Goal: Task Accomplishment & Management: Use online tool/utility

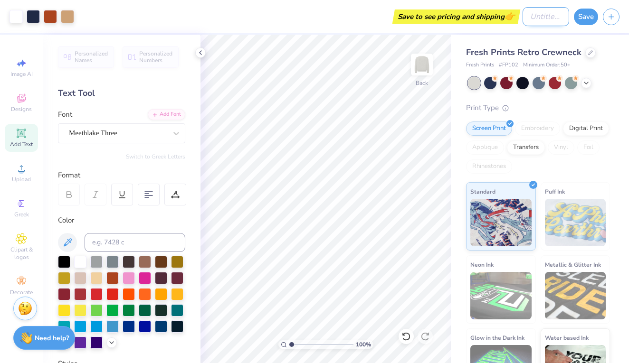
click at [522, 16] on input "Design Title" at bounding box center [545, 16] width 47 height 19
type input "wayside crew neck"
click at [586, 15] on button "Save" at bounding box center [586, 15] width 24 height 17
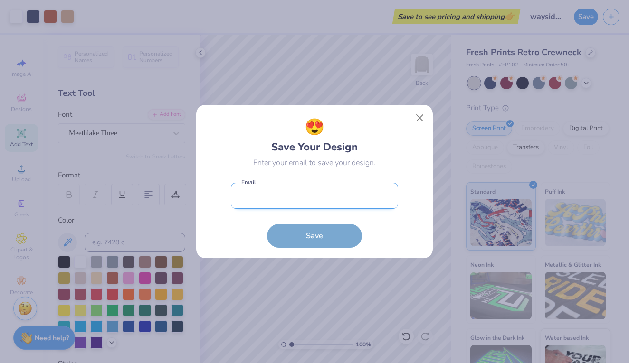
click at [387, 197] on input "email" at bounding box center [314, 196] width 167 height 26
type input "[EMAIL_ADDRESS][DOMAIN_NAME]"
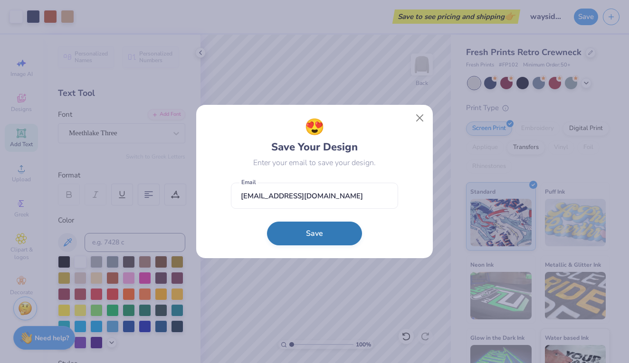
click at [330, 232] on button "Save" at bounding box center [314, 234] width 95 height 24
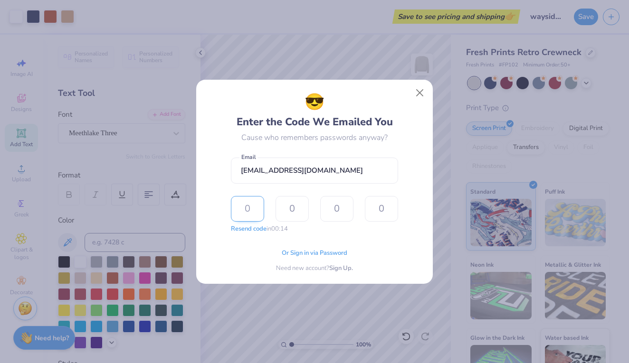
type input "1"
type input "4"
type input "1"
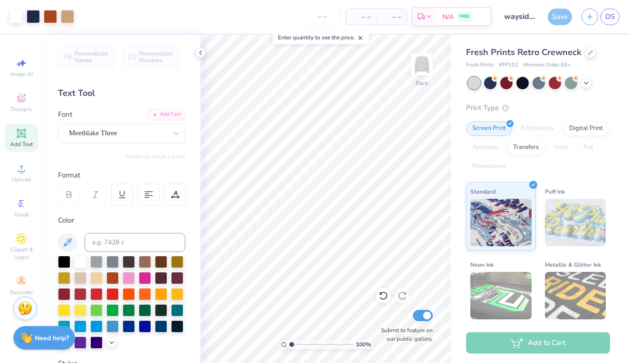
click at [553, 12] on div "Save" at bounding box center [560, 17] width 24 height 17
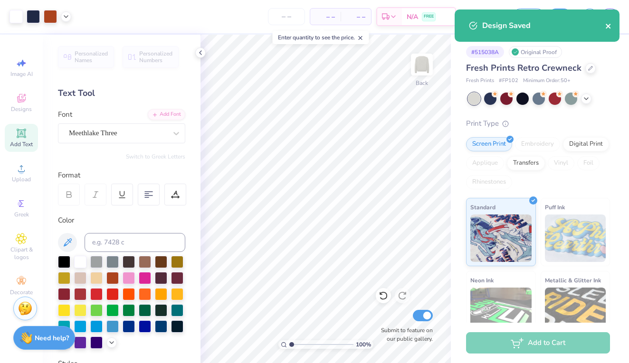
click at [605, 28] on icon "close" at bounding box center [608, 26] width 7 height 8
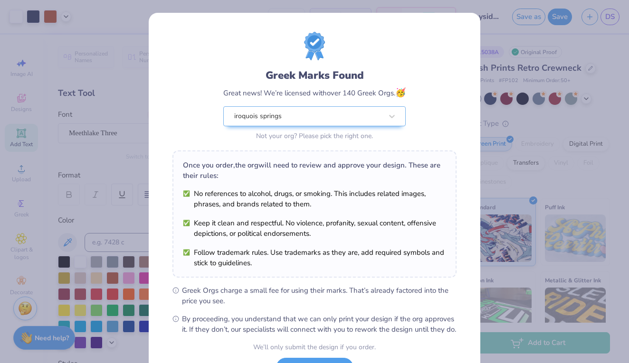
click at [491, 28] on div "Greek Marks Found Great news! We’re licensed with over 140 Greek Orgs. 🥳 iroquo…" at bounding box center [314, 181] width 629 height 363
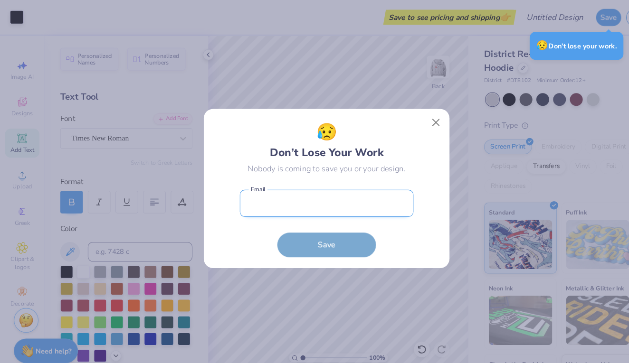
click at [357, 207] on input "email" at bounding box center [314, 196] width 167 height 26
type input "[EMAIL_ADDRESS][DOMAIN_NAME]"
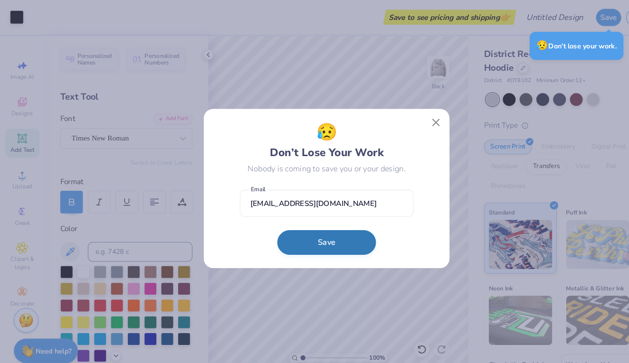
click at [344, 229] on button "Save" at bounding box center [314, 234] width 95 height 24
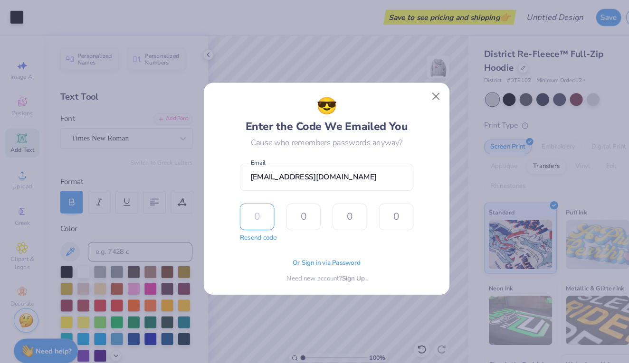
type input "4"
type input "1"
type input "5"
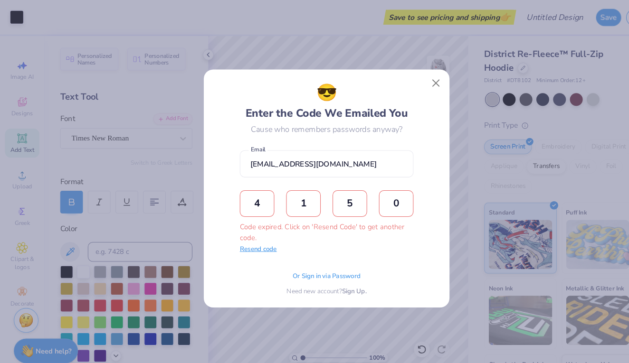
type input "0"
click at [254, 244] on button "Resend code" at bounding box center [249, 240] width 36 height 9
click at [243, 202] on input "text" at bounding box center [247, 196] width 33 height 26
type input "6"
type input "7"
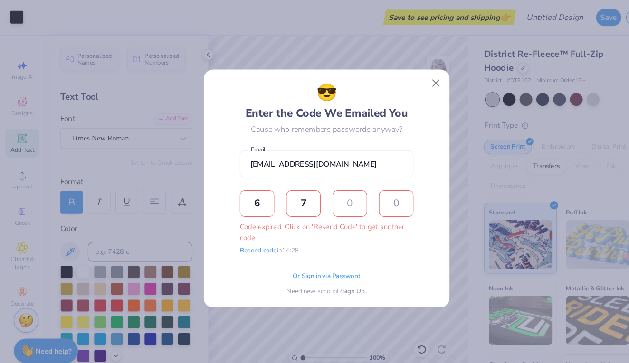
type input "0"
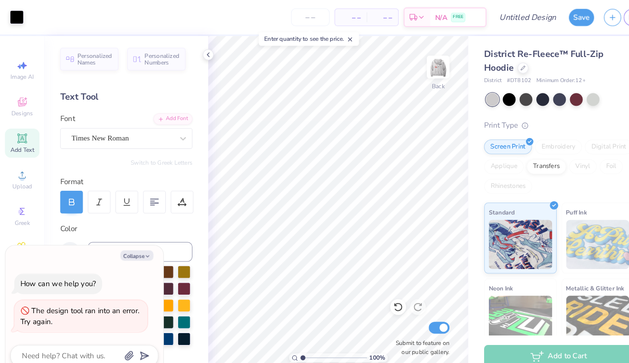
type textarea "x"
click at [461, 42] on div "District Re-Fleece™ Full-Zip Hoodie District # DT8102 Minimum Order: 12 + Print…" at bounding box center [540, 222] width 178 height 375
click at [496, 19] on input "Design Title" at bounding box center [519, 16] width 47 height 19
click at [492, 19] on div "Art colors – – Per Item – – Total Est. Delivery N/A FREE Design Title Save DS" at bounding box center [314, 16] width 629 height 33
click at [497, 19] on input "Design Title" at bounding box center [519, 16] width 47 height 19
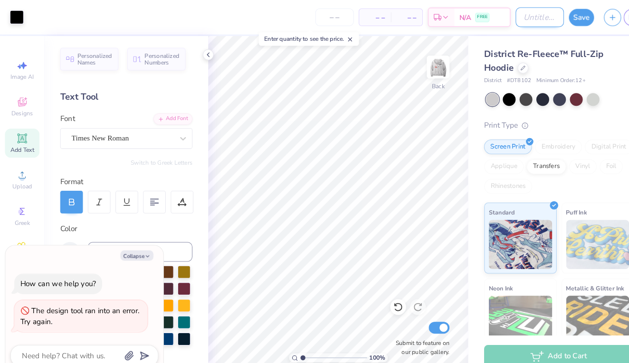
type input "w"
type textarea "x"
type input "wa"
type textarea "x"
type input "way"
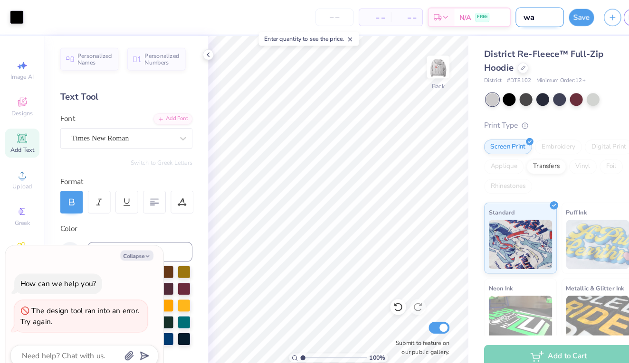
type textarea "x"
type input "ways"
type textarea "x"
type input "waysi"
type textarea "x"
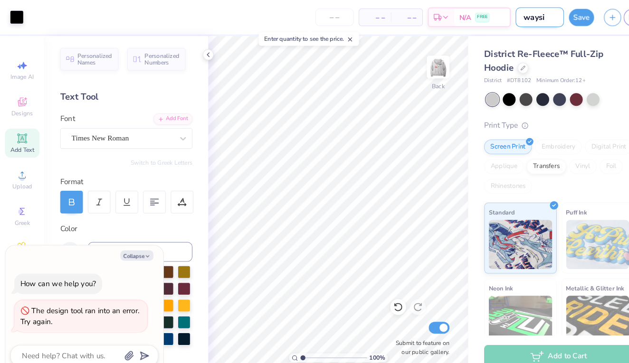
type input "waysid"
type textarea "x"
type input "wayside"
type textarea "x"
type input "wayside"
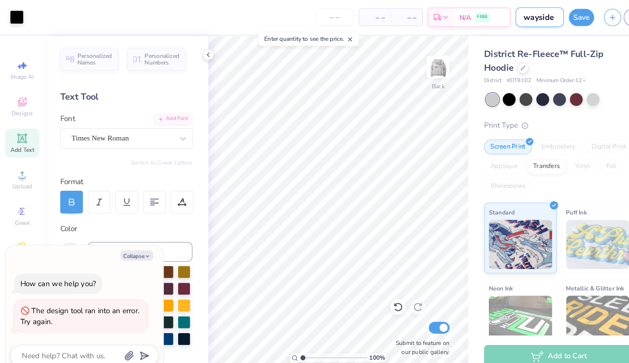
type textarea "x"
type input "wayside z"
type textarea "x"
type input "wayside zi"
type textarea "x"
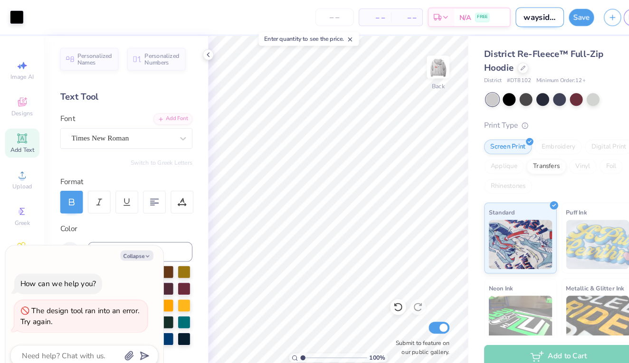
type input "wayside zip"
type textarea "x"
type input "wayside zip"
type textarea "x"
type input "wayside zip u"
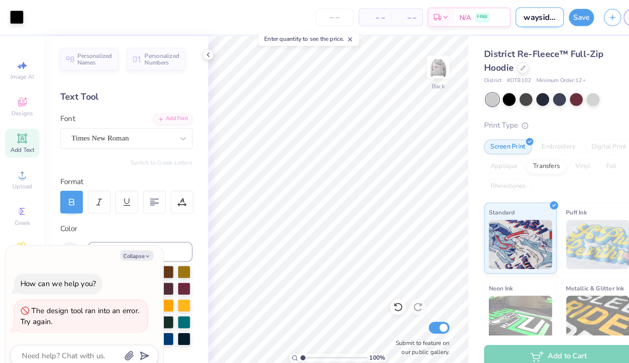
type textarea "x"
type input "wayside zip up"
type textarea "x"
type input "wayside zip up"
click at [559, 16] on button "Save" at bounding box center [560, 15] width 24 height 17
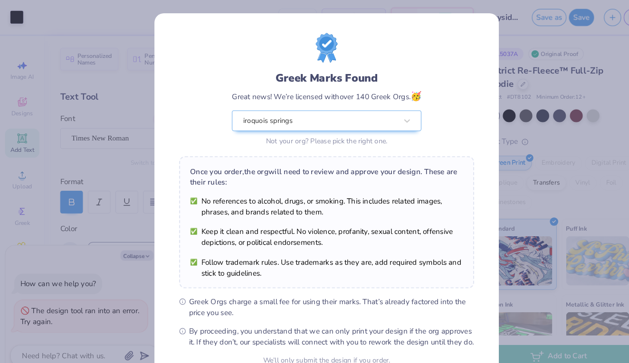
type textarea "x"
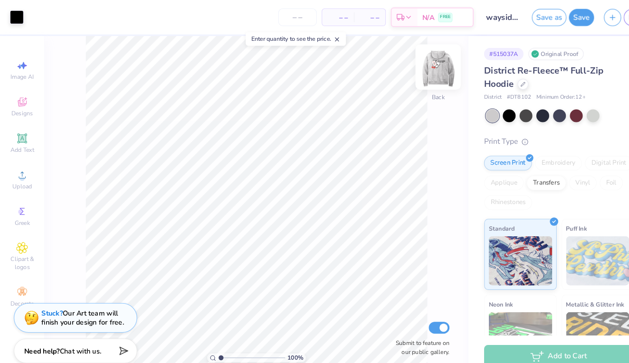
click at [418, 68] on img at bounding box center [422, 65] width 38 height 38
